Goal: Task Accomplishment & Management: Manage account settings

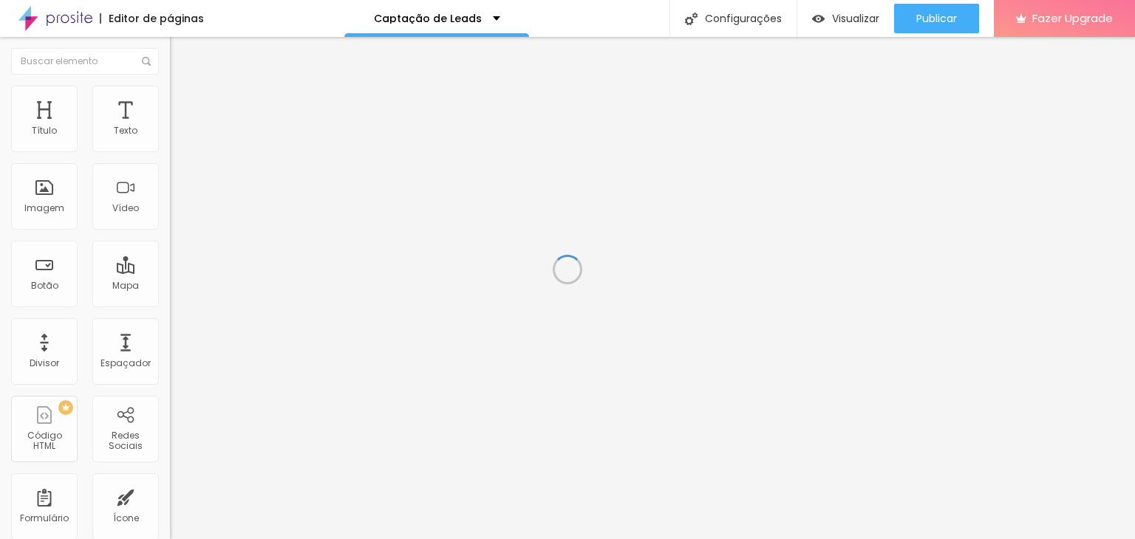
drag, startPoint x: 0, startPoint y: 0, endPoint x: 898, endPoint y: 346, distance: 962.5
click at [898, 346] on div "Editor de páginas Captação de Leads Configurações Configurações da página Cliqu…" at bounding box center [567, 269] width 1135 height 539
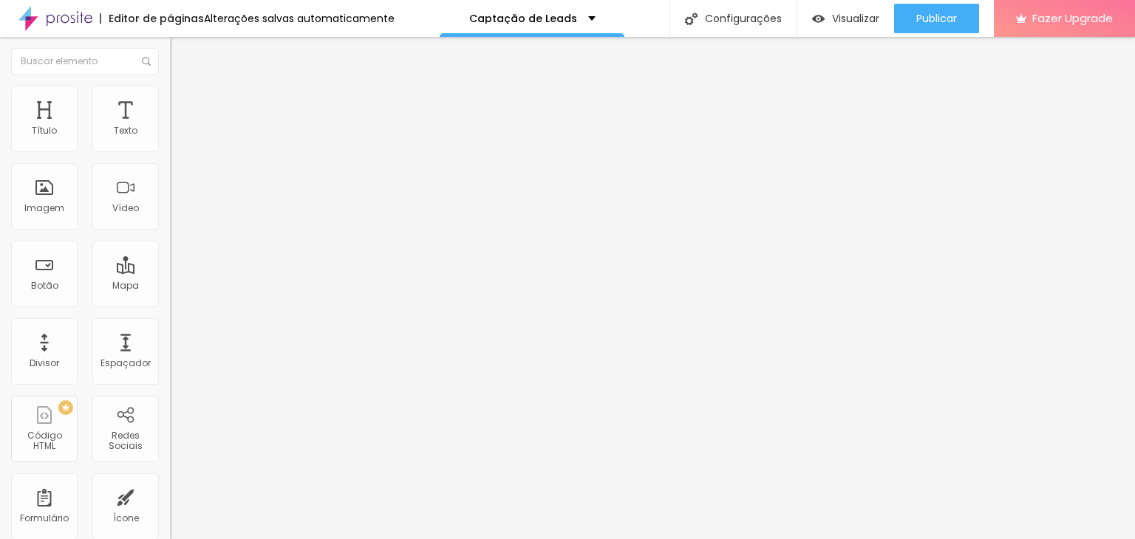
click at [183, 101] on span "Estilo" at bounding box center [194, 95] width 23 height 13
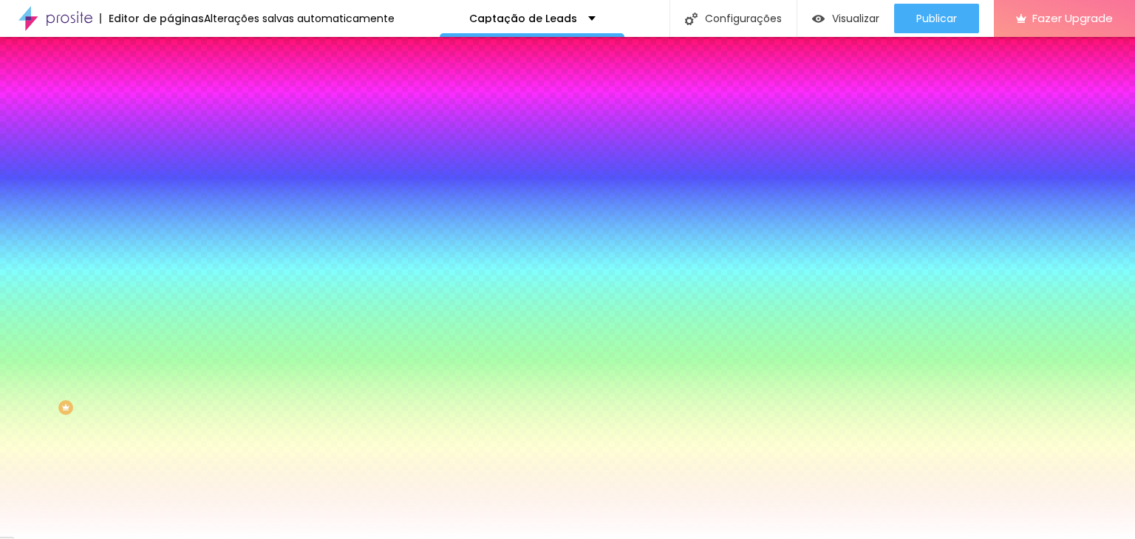
click at [183, 105] on span "Avançado" at bounding box center [207, 110] width 49 height 13
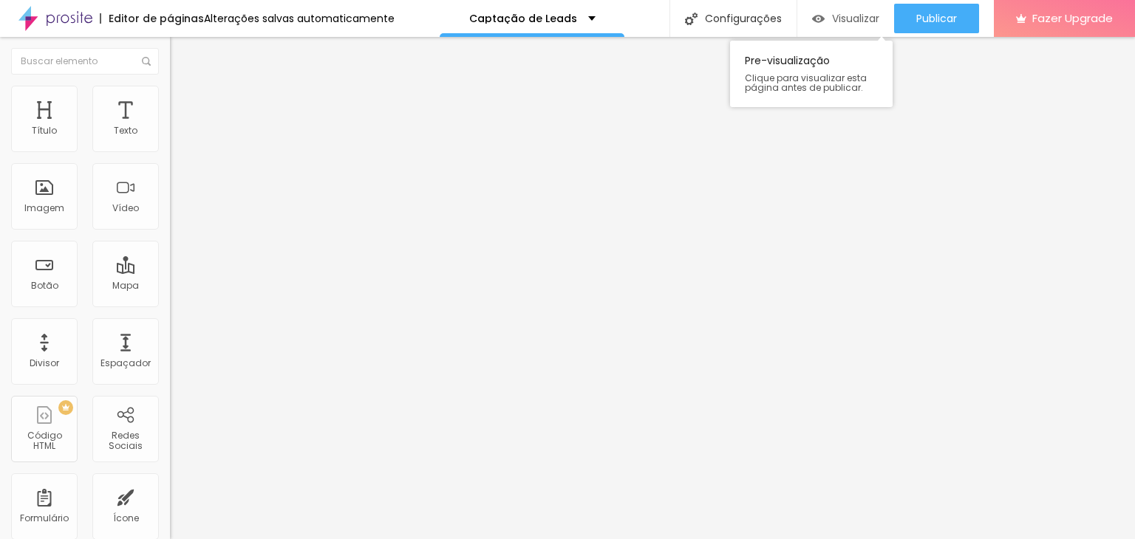
click at [858, 13] on span "Visualizar" at bounding box center [855, 19] width 47 height 12
click at [112, 450] on div "Redes Sociais" at bounding box center [125, 441] width 58 height 21
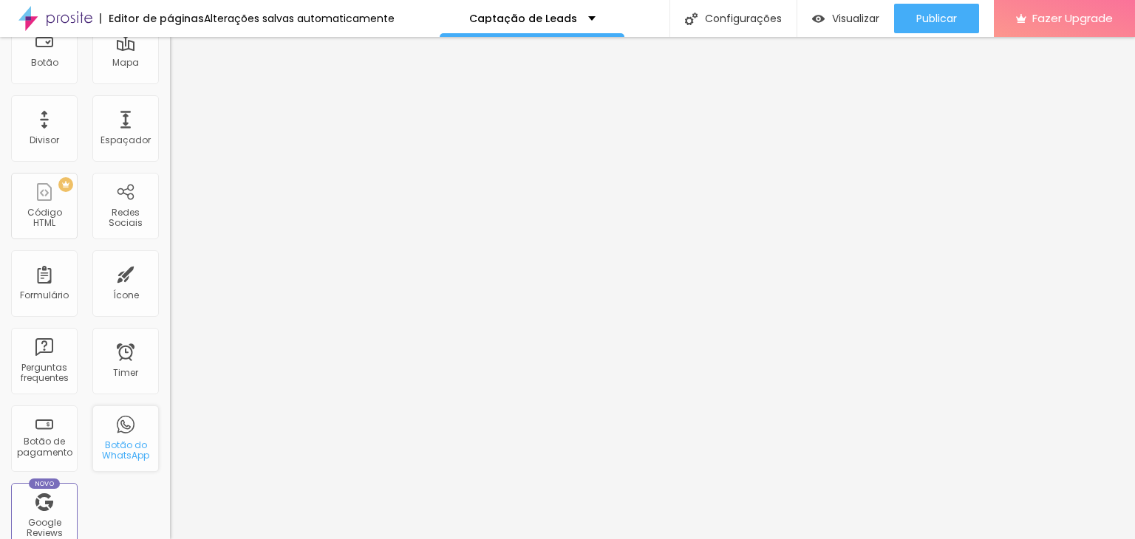
scroll to position [224, 0]
click at [118, 441] on div "Botão do WhatsApp" at bounding box center [125, 450] width 58 height 21
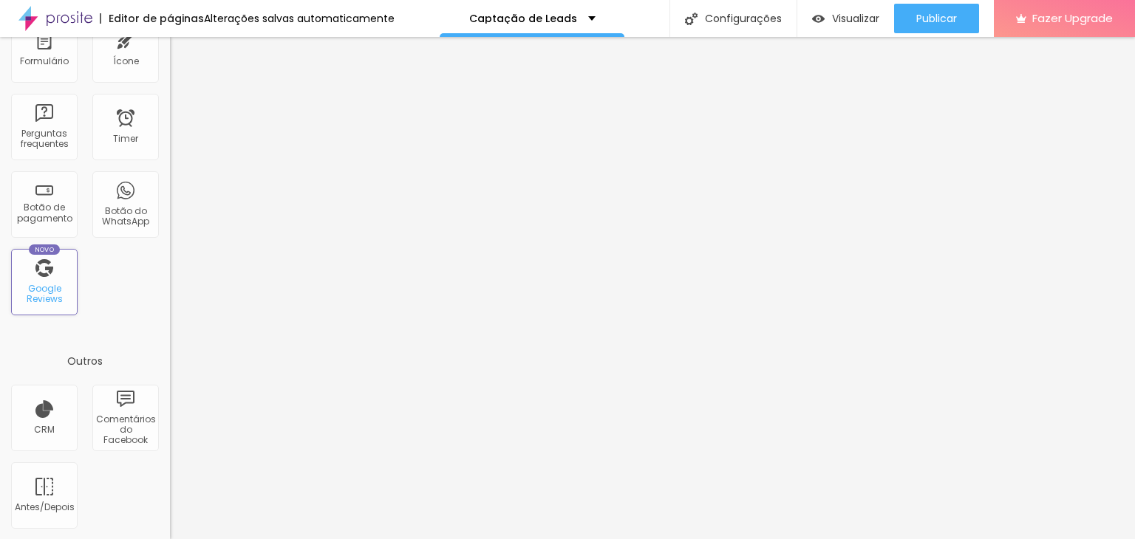
scroll to position [0, 0]
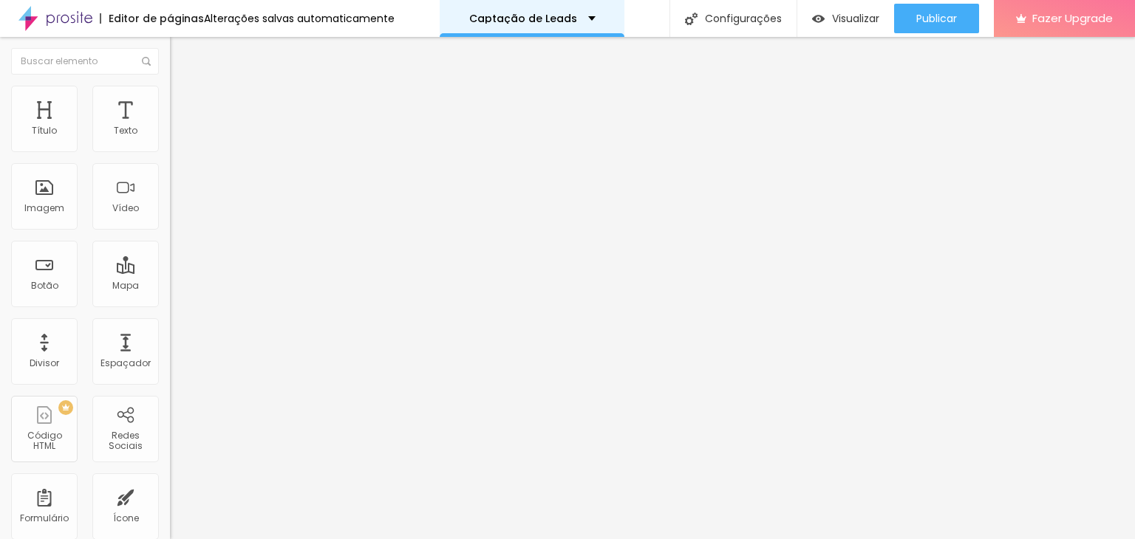
click at [584, 13] on div "Captação de Leads" at bounding box center [532, 18] width 126 height 10
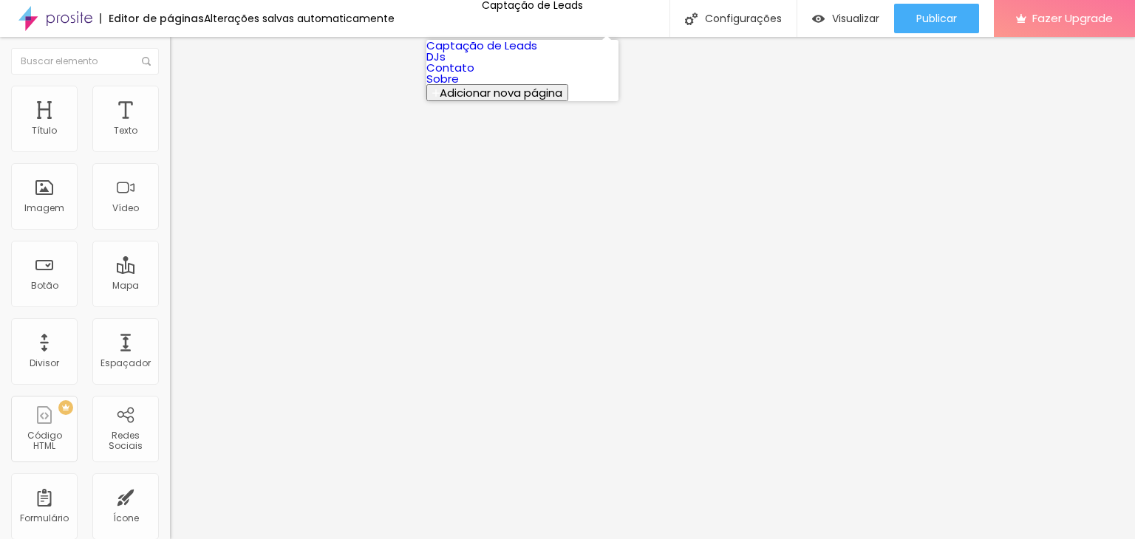
click at [445, 64] on link "DJs" at bounding box center [435, 57] width 19 height 16
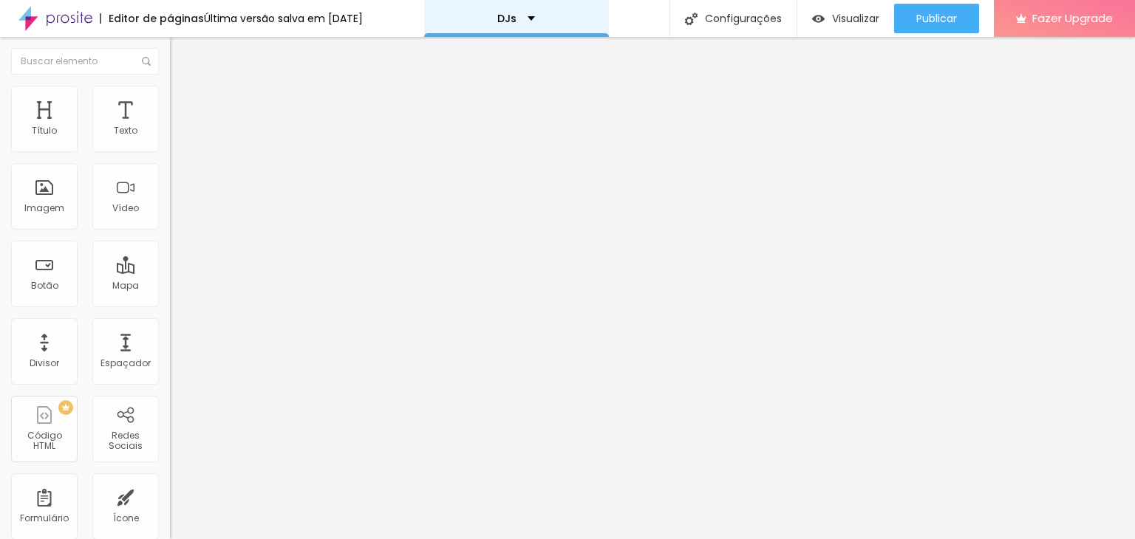
click at [535, 17] on div "DJs" at bounding box center [516, 18] width 38 height 10
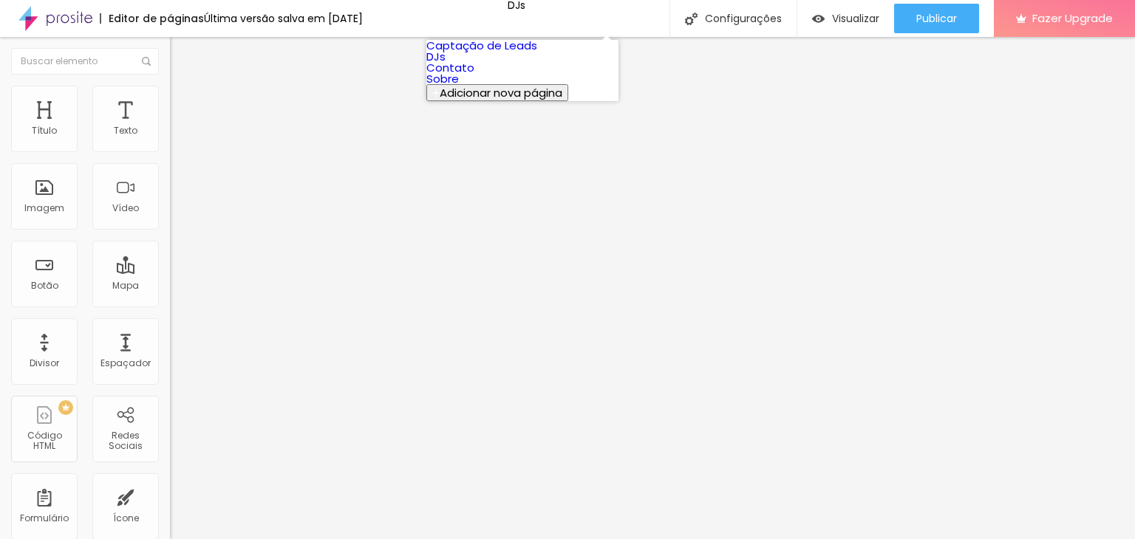
click at [474, 75] on link "Contato" at bounding box center [450, 68] width 48 height 16
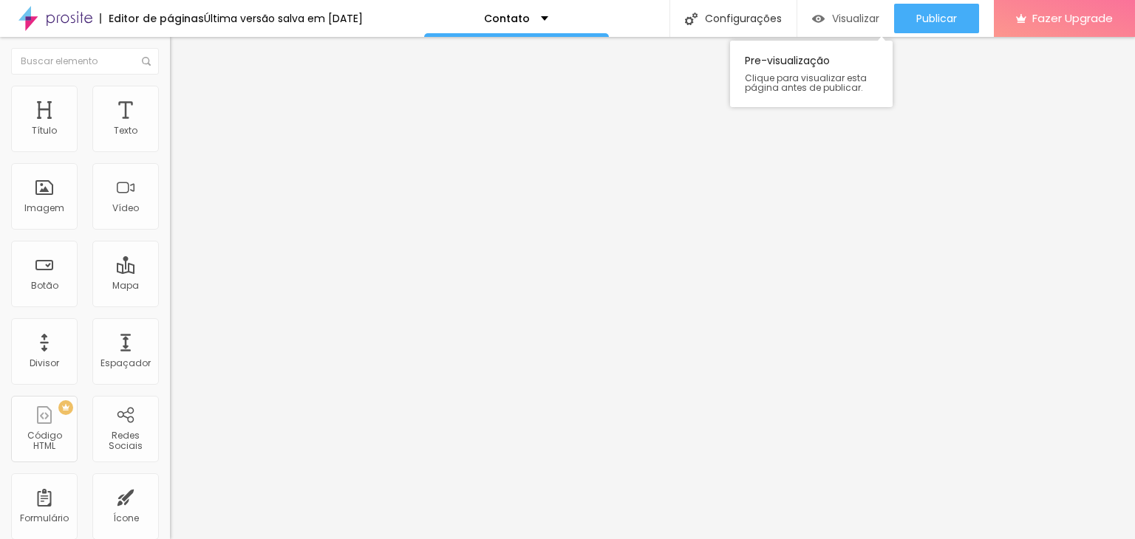
click at [839, 17] on span "Visualizar" at bounding box center [855, 19] width 47 height 12
click at [170, 100] on li "Avançado" at bounding box center [255, 107] width 170 height 15
click at [170, 86] on li "Conteúdo" at bounding box center [255, 78] width 170 height 15
click at [170, 149] on div "Contato" at bounding box center [255, 136] width 170 height 25
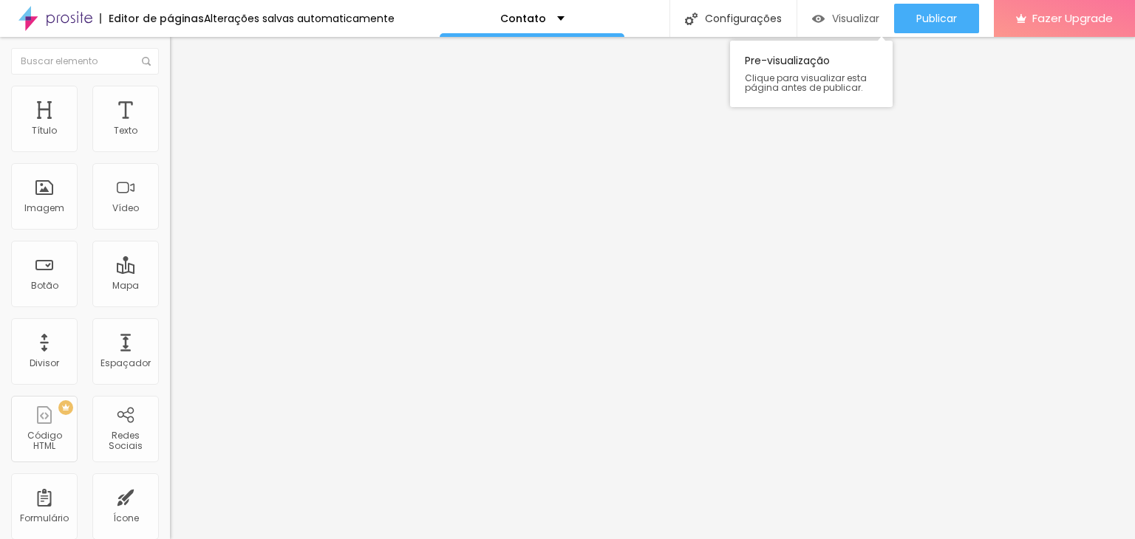
click at [845, 18] on span "Visualizar" at bounding box center [855, 19] width 47 height 12
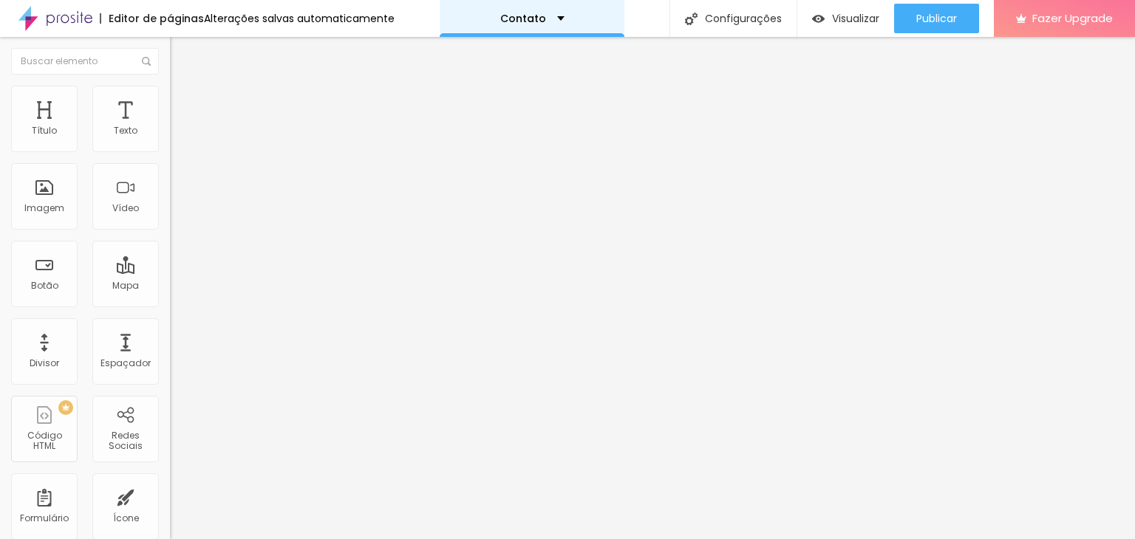
click at [550, 10] on div "Contato" at bounding box center [532, 18] width 185 height 37
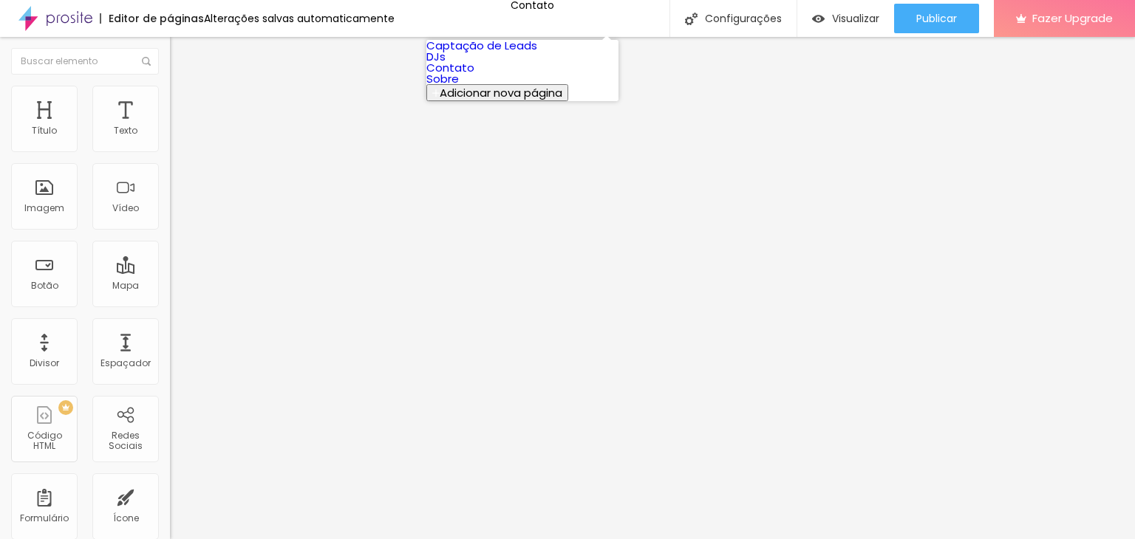
click at [459, 86] on link "Sobre" at bounding box center [442, 79] width 33 height 16
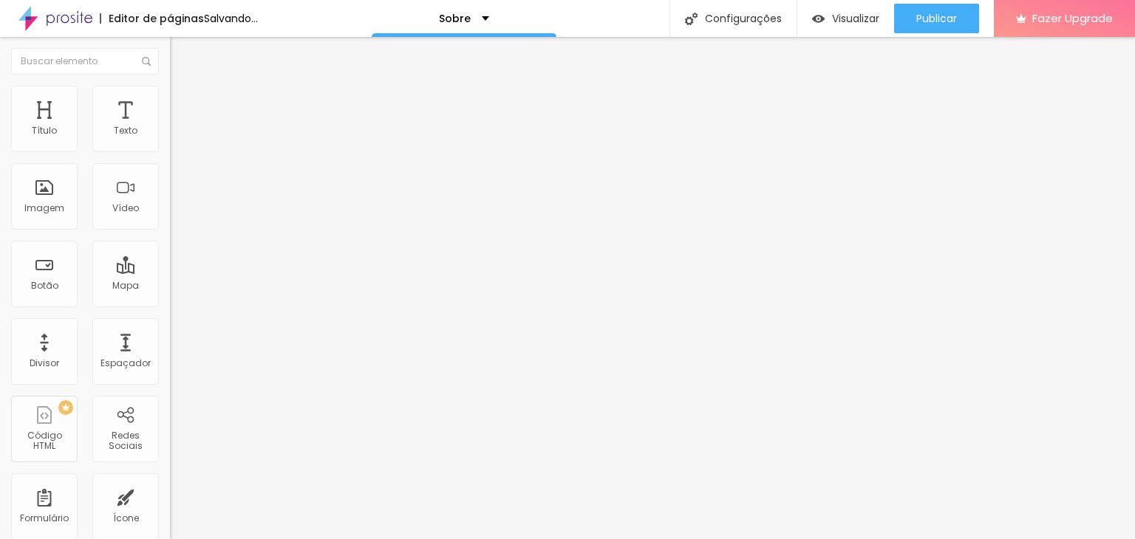
click at [170, 127] on span "Trocar imagem" at bounding box center [210, 121] width 81 height 13
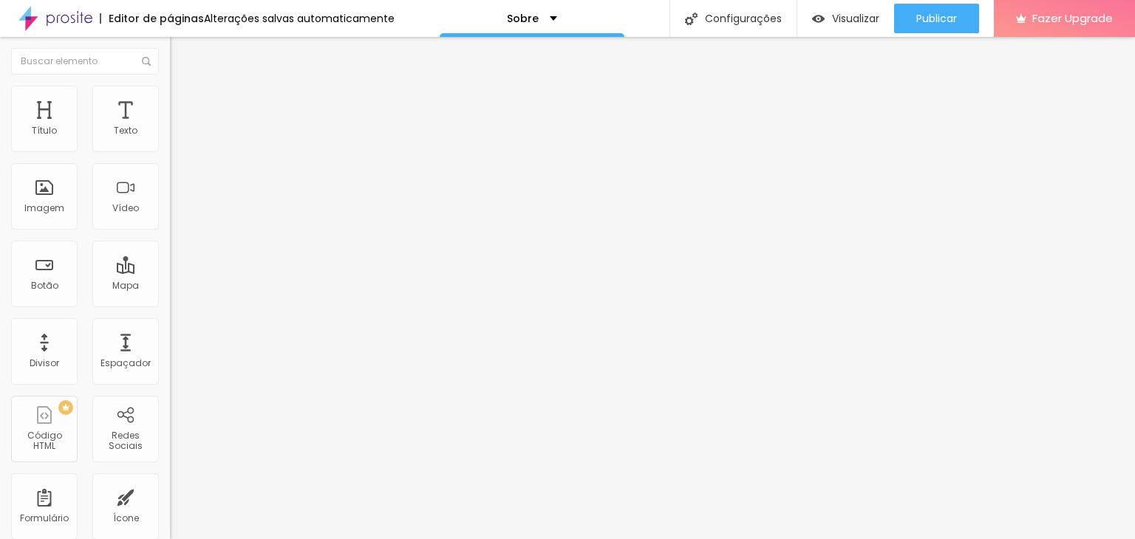
click at [259, 539] on div at bounding box center [567, 548] width 1135 height 0
click at [558, 26] on div "Sobre" at bounding box center [532, 18] width 185 height 37
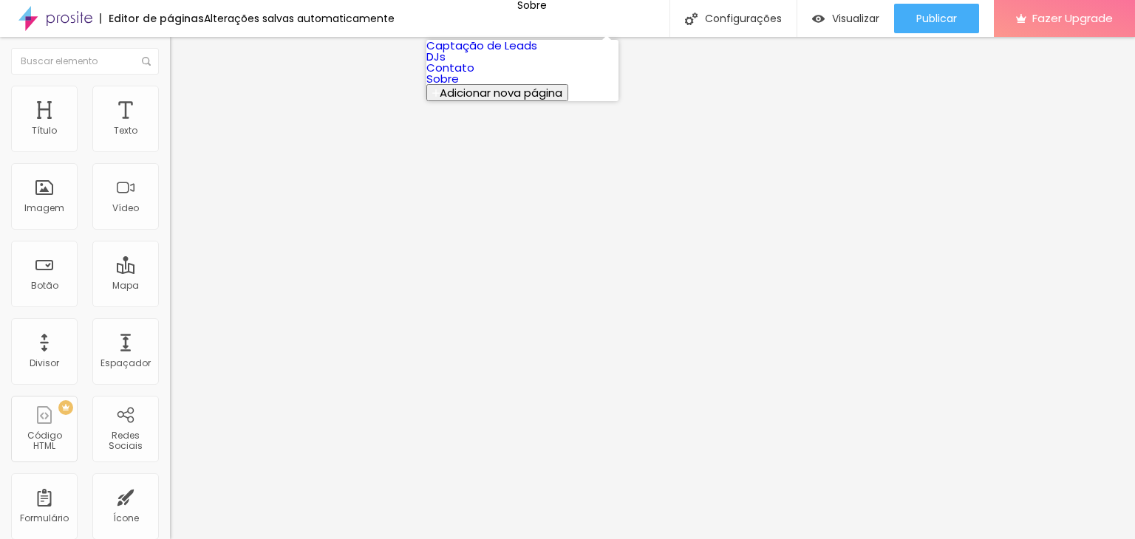
click at [459, 86] on link "Sobre" at bounding box center [442, 79] width 33 height 16
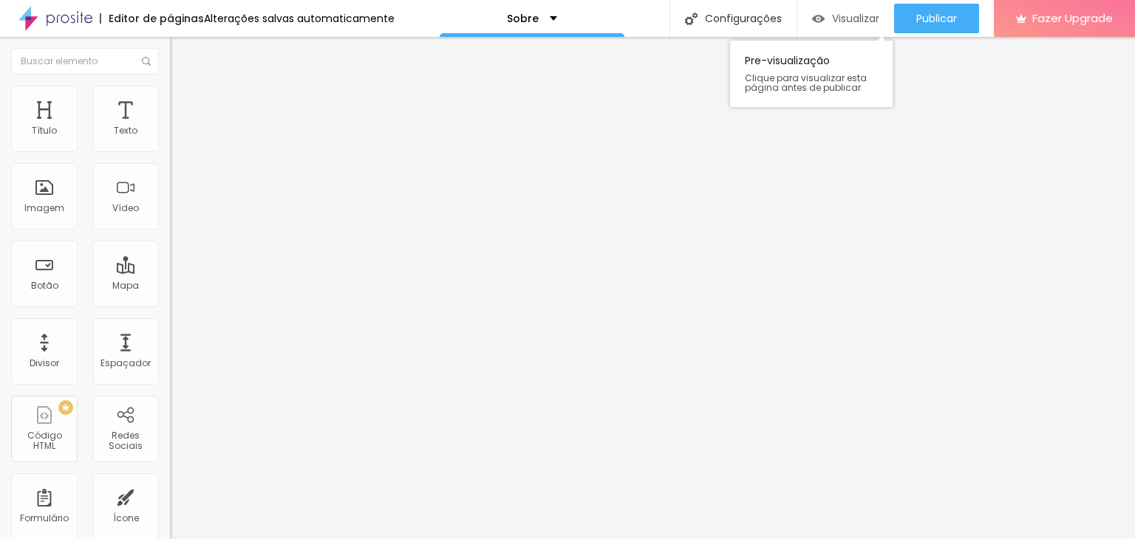
click at [850, 13] on span "Visualizar" at bounding box center [855, 19] width 47 height 12
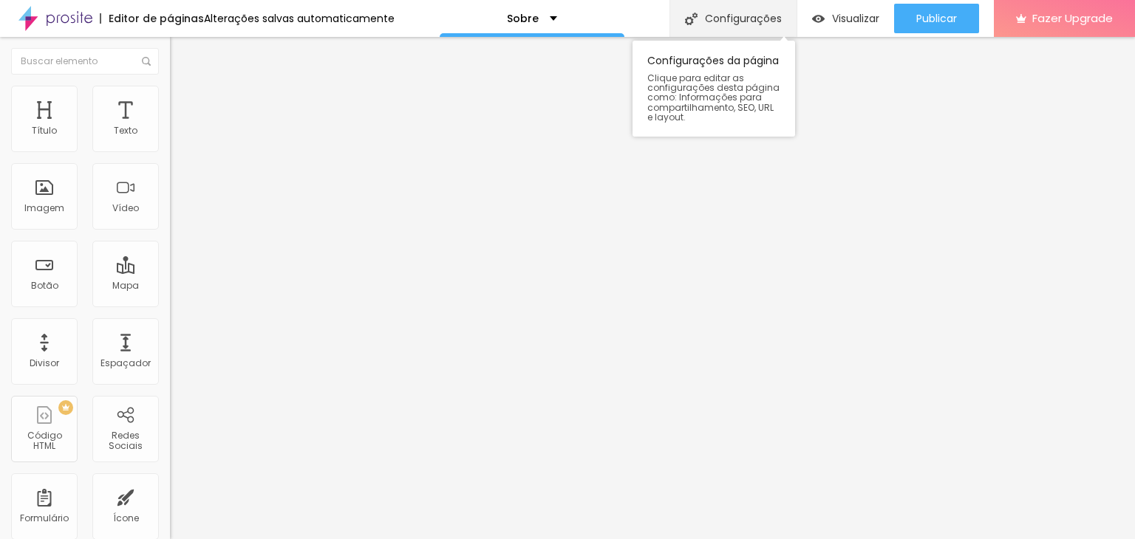
click at [719, 16] on div "Configurações" at bounding box center [732, 18] width 127 height 37
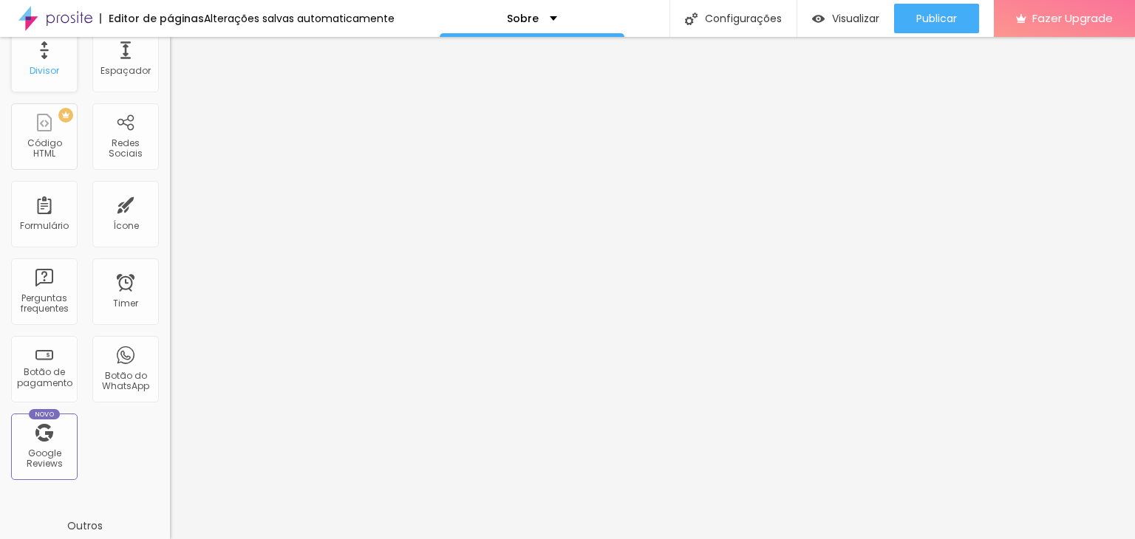
scroll to position [304, 0]
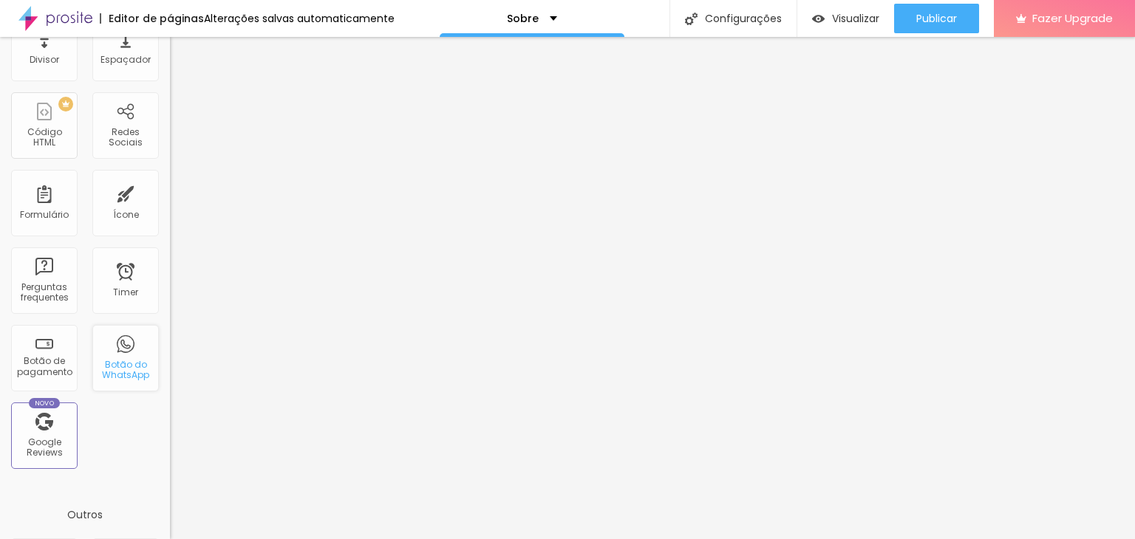
click at [115, 369] on div "Botão do WhatsApp" at bounding box center [125, 370] width 58 height 21
click at [334, 21] on div "Alterações salvas automaticamente" at bounding box center [299, 18] width 191 height 10
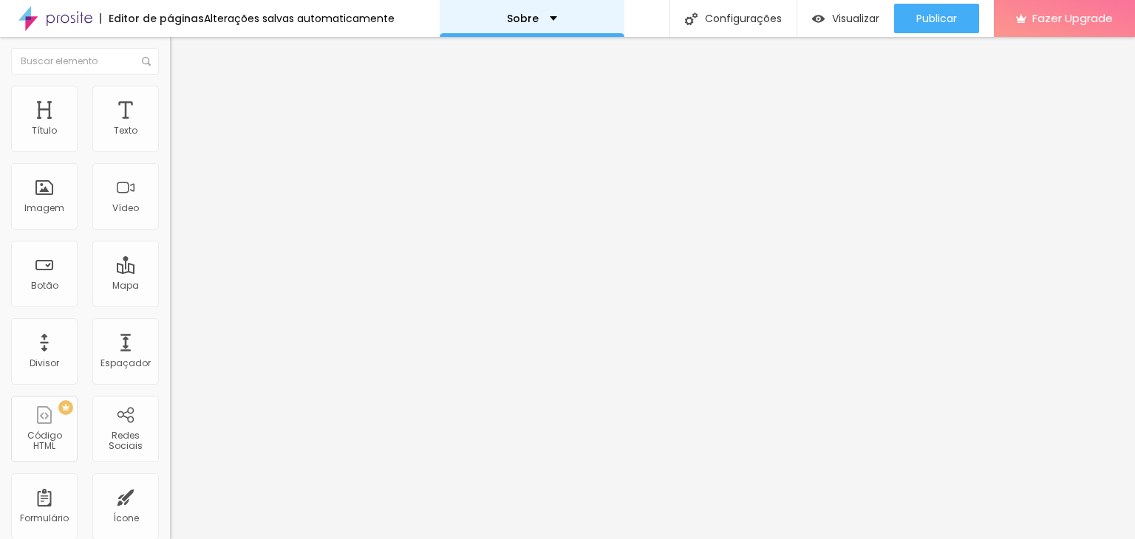
click at [548, 19] on div "Sobre" at bounding box center [532, 18] width 50 height 10
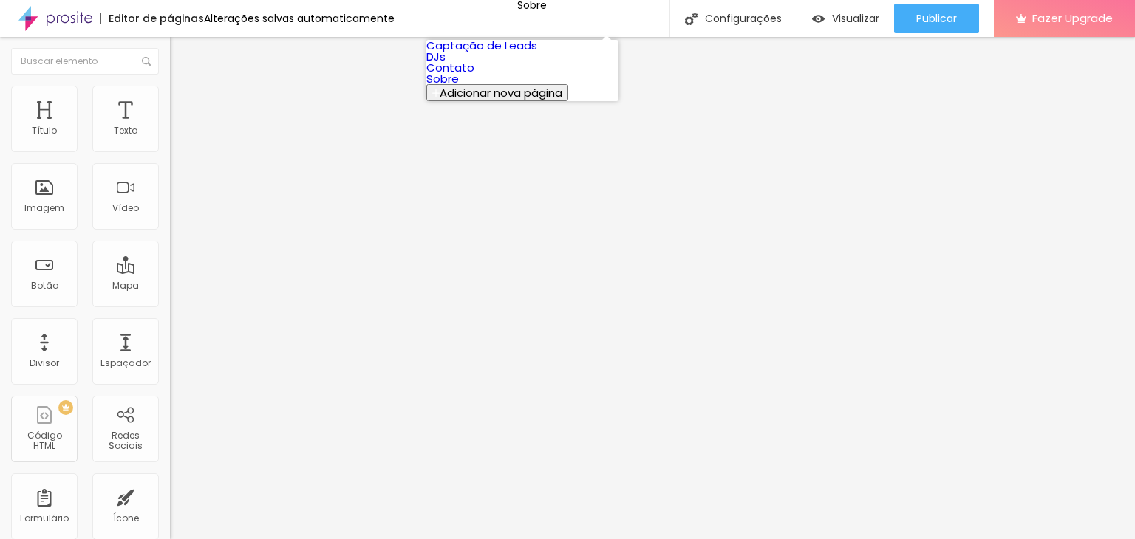
click at [445, 64] on link "DJs" at bounding box center [435, 57] width 19 height 16
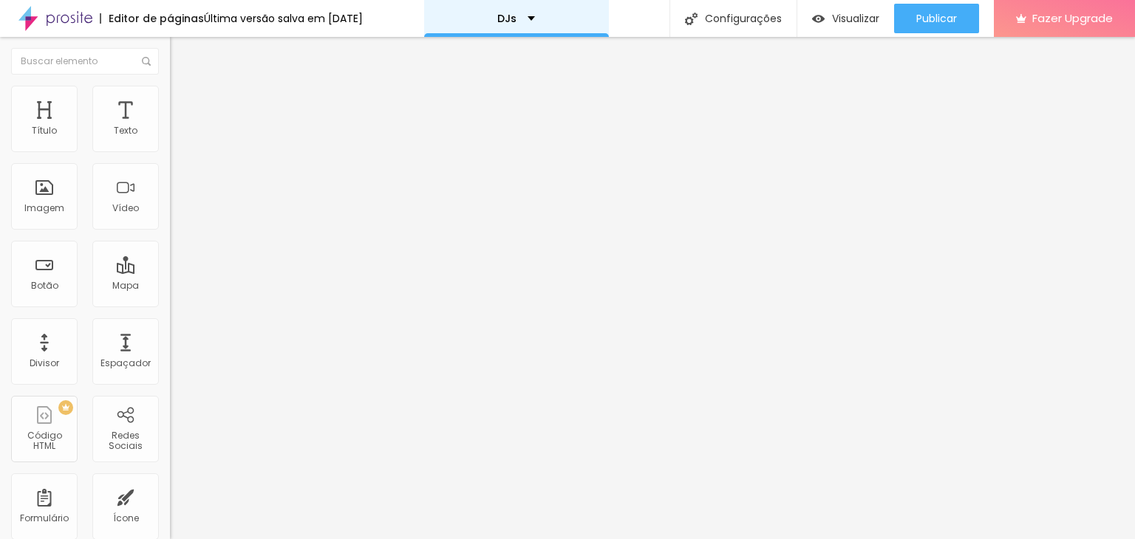
click at [557, 20] on div "DJs" at bounding box center [516, 18] width 185 height 37
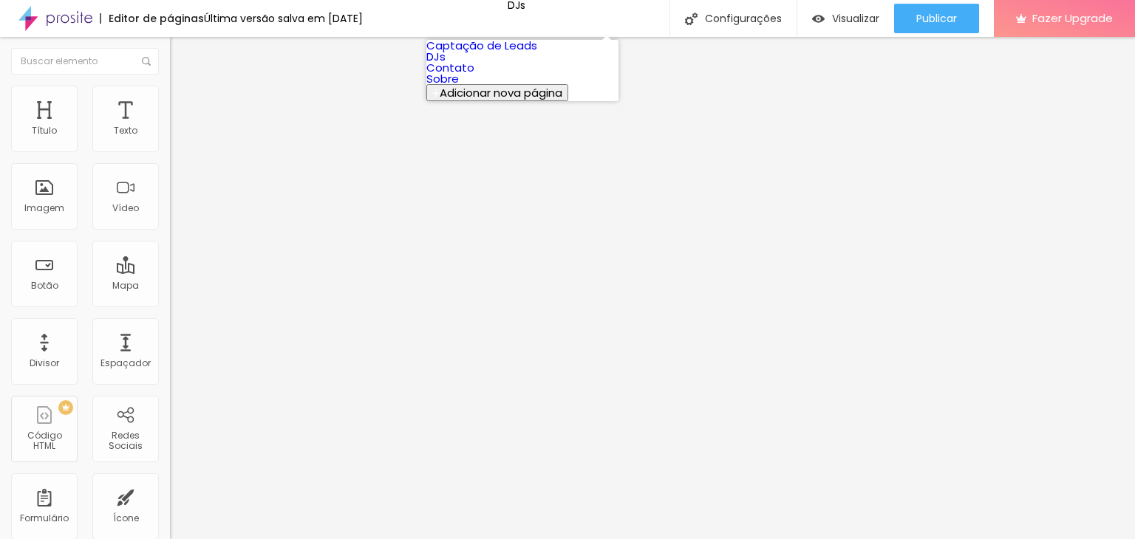
click at [445, 64] on link "DJs" at bounding box center [435, 57] width 19 height 16
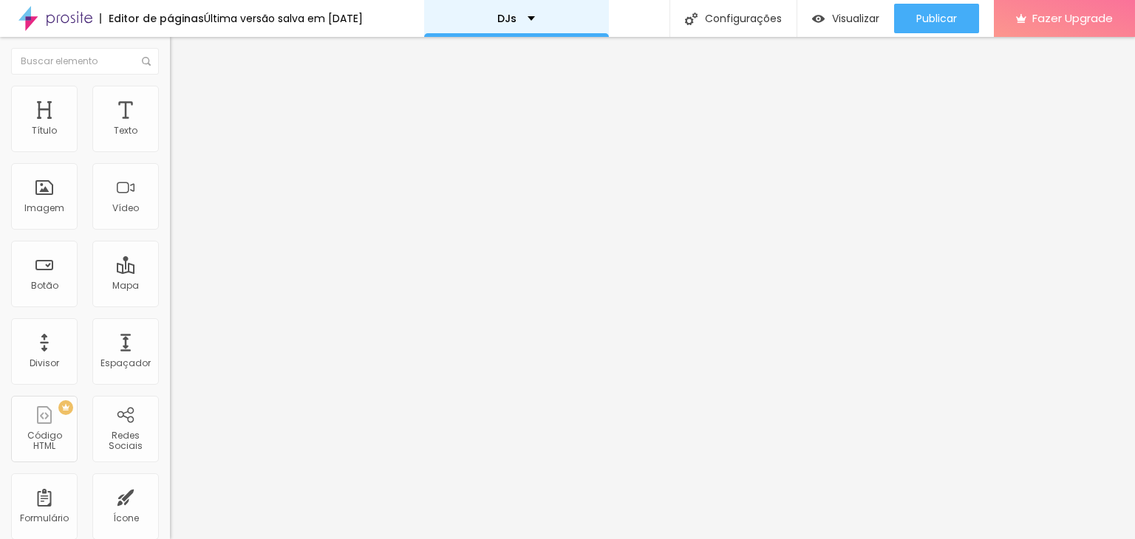
click at [538, 10] on div "DJs" at bounding box center [516, 18] width 185 height 37
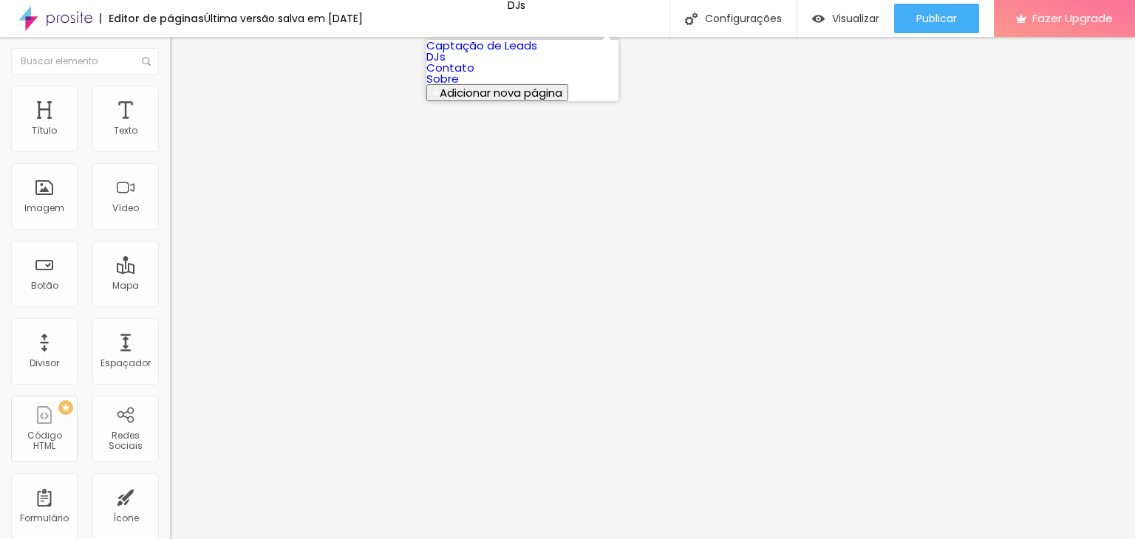
click at [474, 75] on link "Contato" at bounding box center [450, 68] width 48 height 16
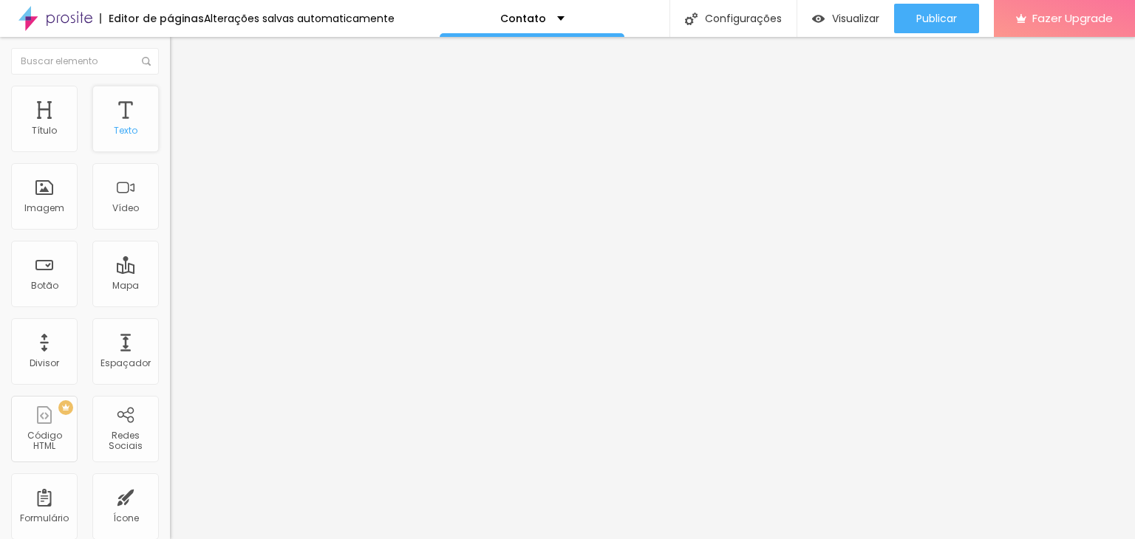
click at [117, 122] on div "Texto" at bounding box center [125, 119] width 66 height 66
click at [33, 129] on div "Título" at bounding box center [44, 131] width 25 height 10
click at [74, 21] on img at bounding box center [55, 18] width 74 height 37
click at [44, 122] on div "Título" at bounding box center [44, 119] width 66 height 66
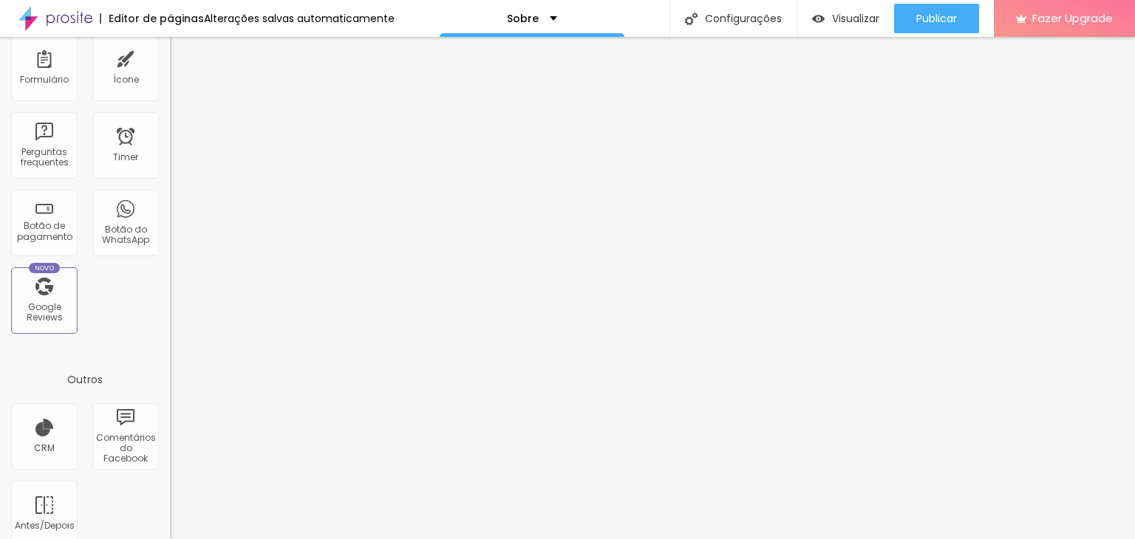
scroll to position [428, 0]
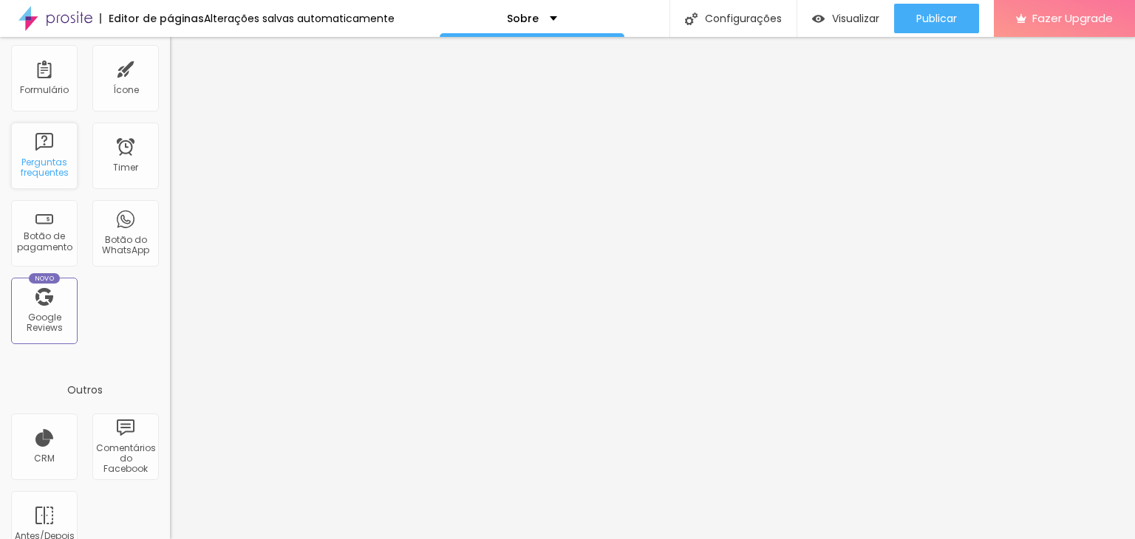
click at [49, 175] on div "Perguntas frequentes" at bounding box center [44, 167] width 58 height 21
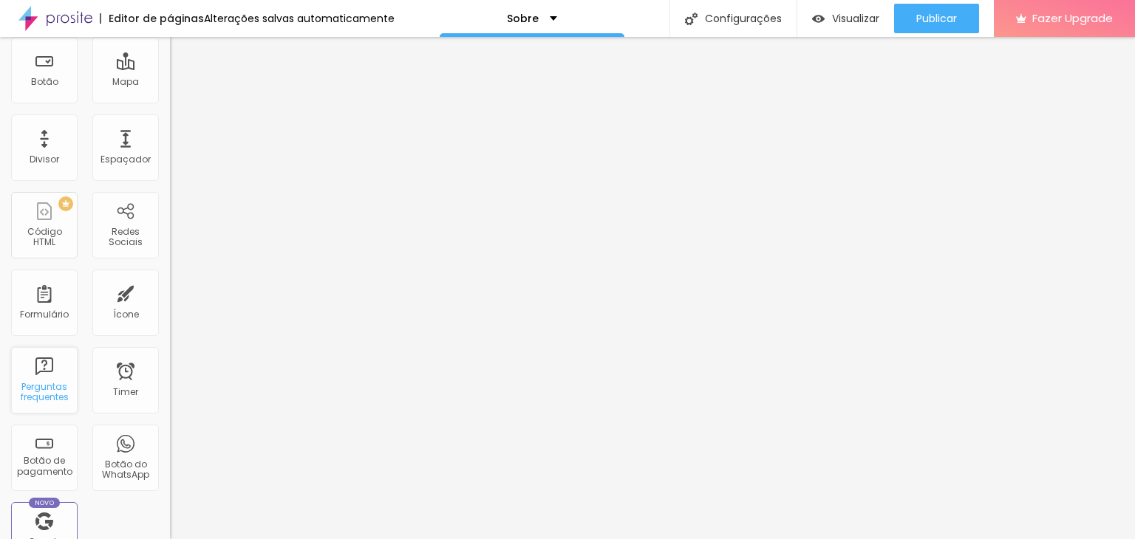
scroll to position [0, 0]
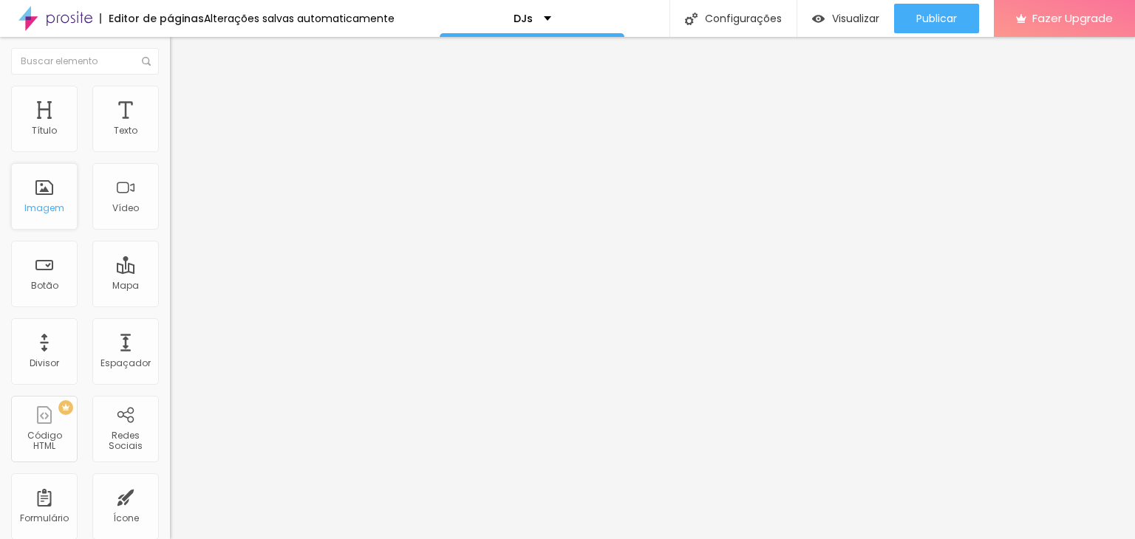
click at [52, 211] on div "Imagem" at bounding box center [44, 208] width 40 height 10
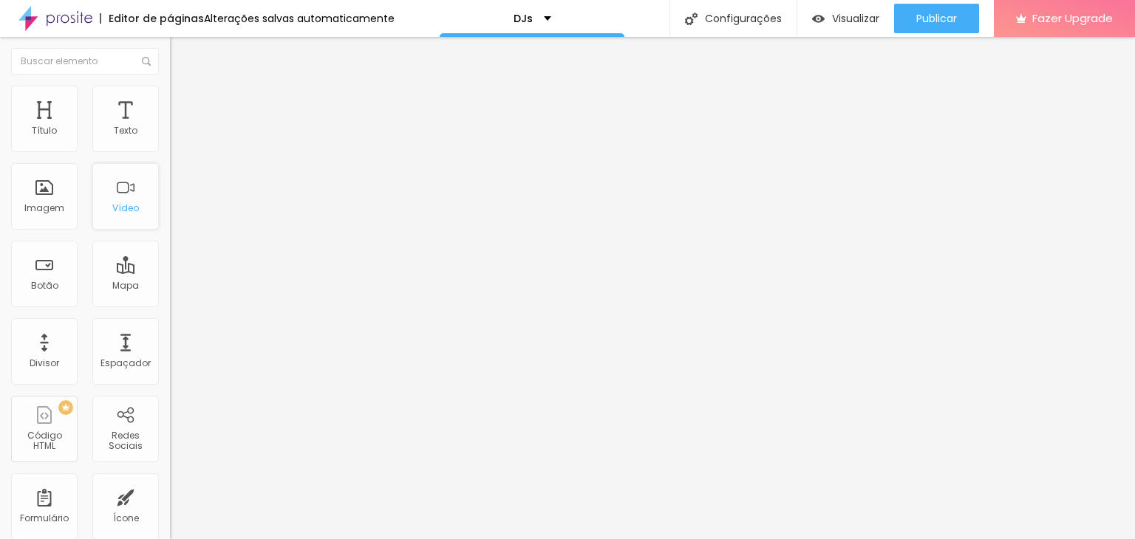
click at [121, 216] on div "Vídeo" at bounding box center [125, 196] width 66 height 66
click at [51, 293] on div "Botão" at bounding box center [44, 274] width 66 height 66
